Goal: Information Seeking & Learning: Learn about a topic

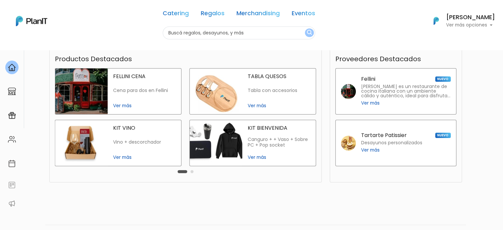
scroll to position [170, 0]
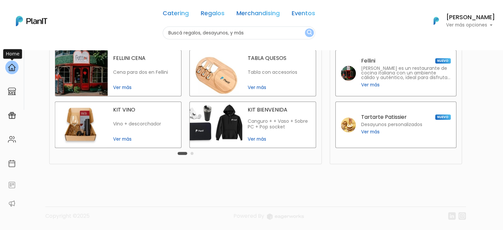
click at [12, 68] on img at bounding box center [12, 67] width 8 height 8
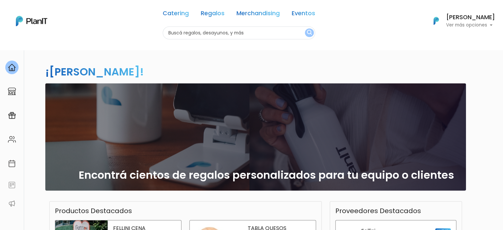
click at [208, 13] on link "Regalos" at bounding box center [213, 15] width 24 height 8
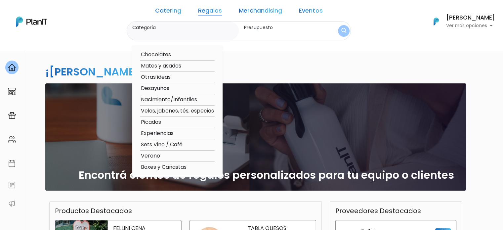
click at [262, 11] on link "Merchandising" at bounding box center [260, 12] width 43 height 8
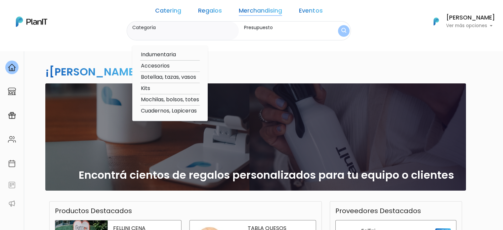
click at [227, 11] on div "Catering Regalos Merchandising Eventos" at bounding box center [238, 12] width 173 height 19
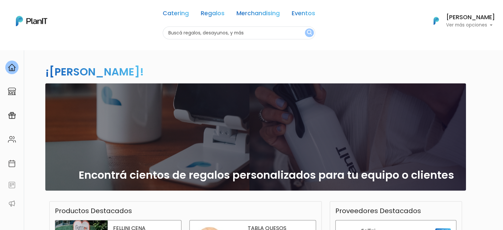
click at [221, 11] on link "Regalos" at bounding box center [213, 15] width 24 height 8
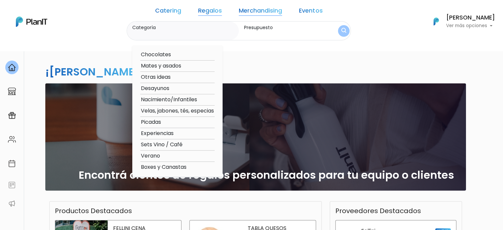
click at [260, 8] on link "Merchandising" at bounding box center [260, 12] width 43 height 8
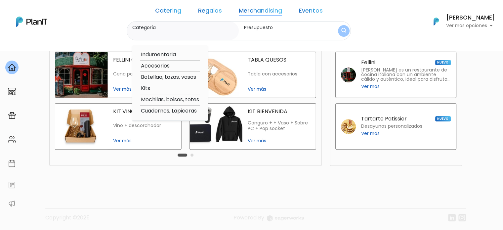
scroll to position [170, 0]
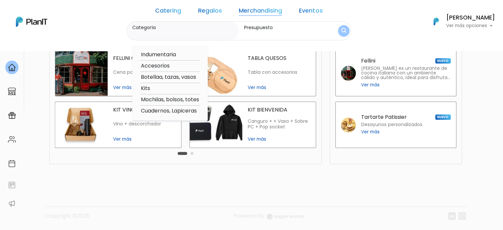
click at [87, 180] on footer "Copyright ©2025 Powered By" at bounding box center [251, 203] width 437 height 56
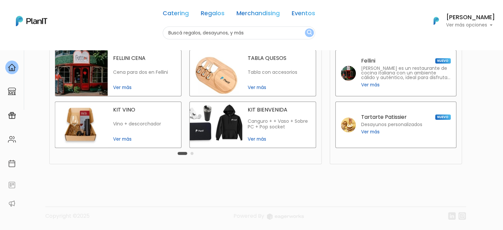
click at [193, 153] on button "Carousel Page 2" at bounding box center [191, 153] width 3 height 3
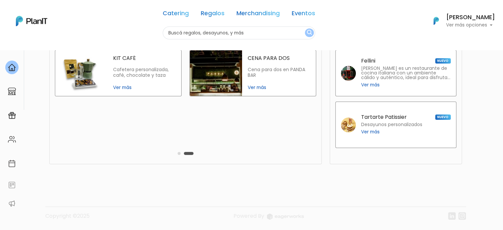
click at [92, 66] on img at bounding box center [81, 73] width 53 height 46
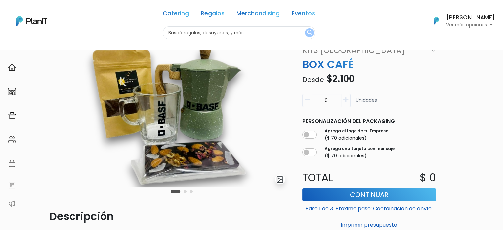
scroll to position [33, 0]
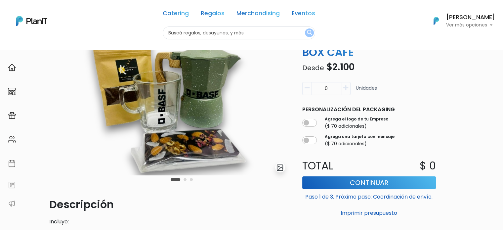
click at [185, 181] on button "Carousel Page 2" at bounding box center [185, 179] width 3 height 3
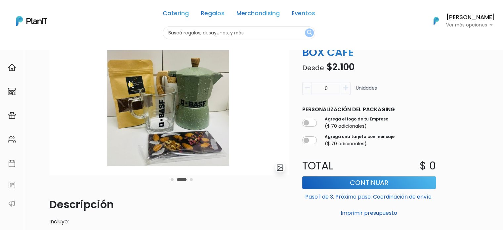
click at [190, 179] on button "Carousel Page 3" at bounding box center [191, 179] width 3 height 3
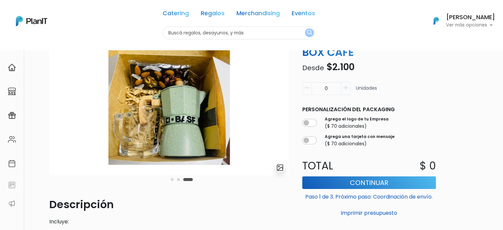
click at [171, 179] on button "Carousel Page 1" at bounding box center [172, 179] width 3 height 3
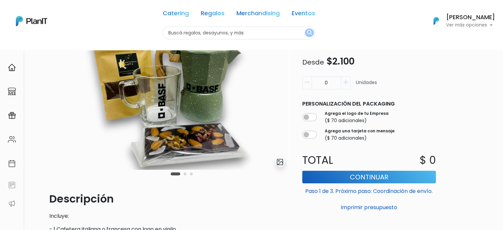
scroll to position [0, 0]
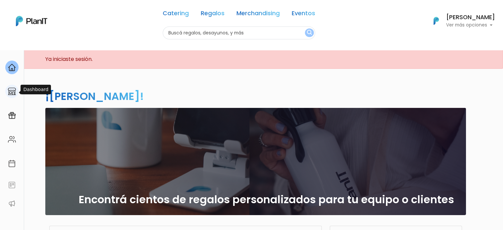
click at [11, 91] on img at bounding box center [12, 91] width 8 height 8
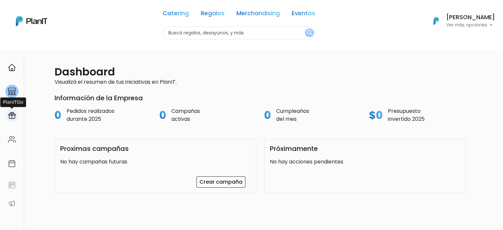
click at [13, 113] on img at bounding box center [12, 115] width 8 height 8
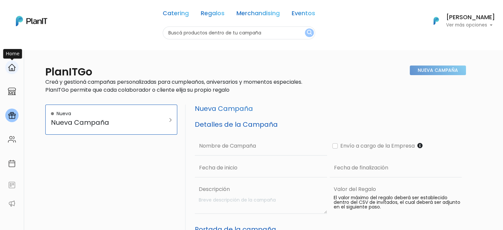
click at [14, 67] on img at bounding box center [12, 67] width 8 height 8
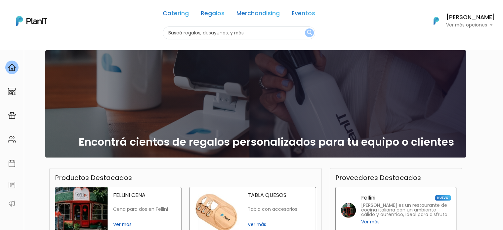
click at [319, 91] on div "Encontrá cientos de regalos personalizados para tu equipo o clientes" at bounding box center [255, 103] width 413 height 107
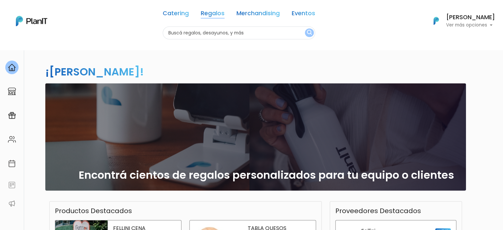
click at [211, 17] on link "Regalos" at bounding box center [213, 15] width 24 height 8
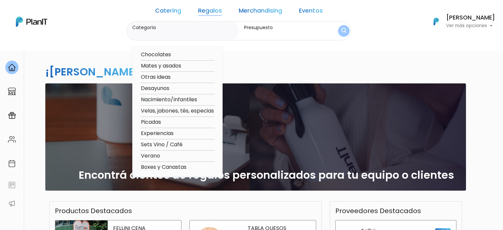
click at [338, 28] on button "submit" at bounding box center [344, 31] width 12 height 12
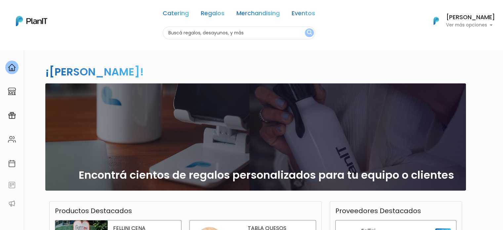
click at [188, 34] on input "text" at bounding box center [239, 32] width 152 height 13
type input "merchandising"
click at [305, 28] on button "submit" at bounding box center [309, 32] width 9 height 9
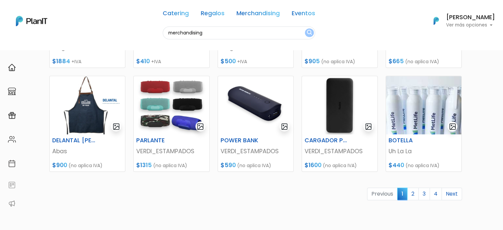
scroll to position [331, 0]
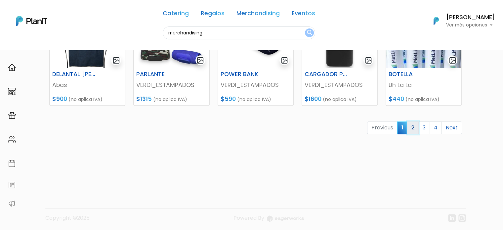
click at [414, 128] on link "2" at bounding box center [413, 127] width 12 height 13
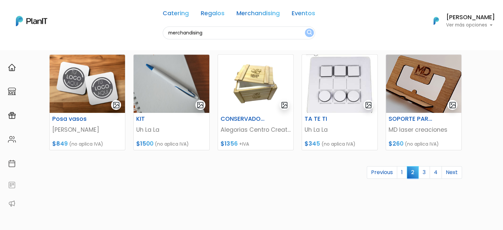
scroll to position [298, 0]
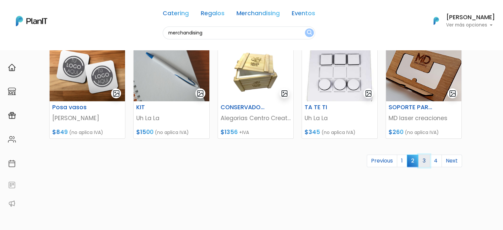
click at [424, 158] on link "3" at bounding box center [424, 160] width 12 height 13
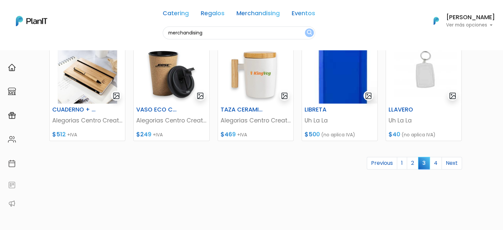
scroll to position [331, 0]
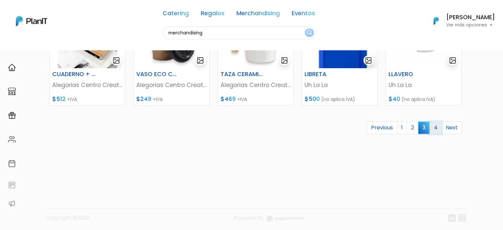
click at [435, 132] on link "4" at bounding box center [436, 127] width 12 height 13
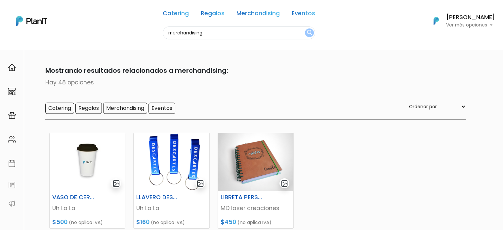
drag, startPoint x: 168, startPoint y: 33, endPoint x: 0, endPoint y: 39, distance: 168.1
click at [0, 39] on nav "Catering Regalos Merchandising Eventos merchandising Catering Regalos Merchandi…" at bounding box center [251, 25] width 503 height 50
type input "madera"
click at [305, 28] on button "submit" at bounding box center [309, 32] width 9 height 9
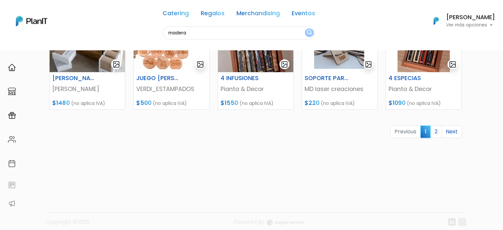
scroll to position [332, 0]
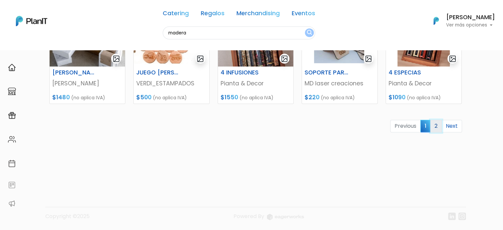
click at [441, 125] on link "2" at bounding box center [436, 126] width 12 height 13
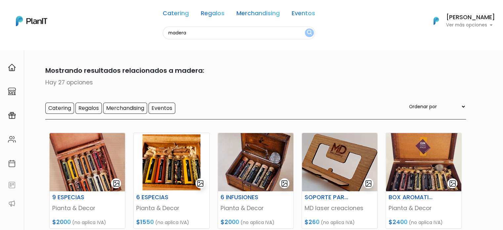
drag, startPoint x: 231, startPoint y: 31, endPoint x: 0, endPoint y: 35, distance: 230.5
click at [0, 35] on div "Catering Regalos Merchandising Eventos madera Catering Regalos Merchandising Ev…" at bounding box center [251, 21] width 503 height 37
